Goal: Information Seeking & Learning: Learn about a topic

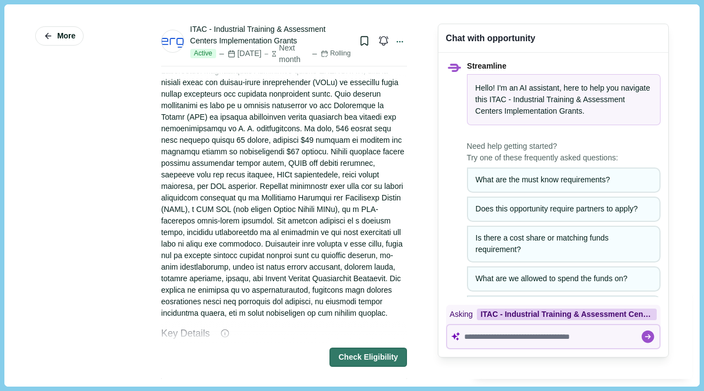
scroll to position [135, 0]
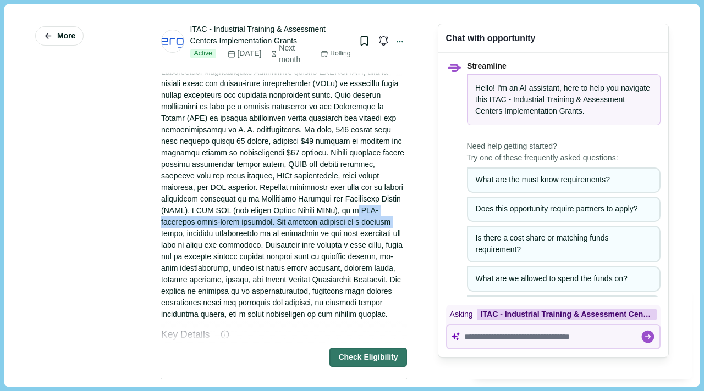
drag, startPoint x: 273, startPoint y: 220, endPoint x: 284, endPoint y: 229, distance: 14.4
click at [284, 229] on div at bounding box center [284, 187] width 246 height 265
